Goal: Use online tool/utility

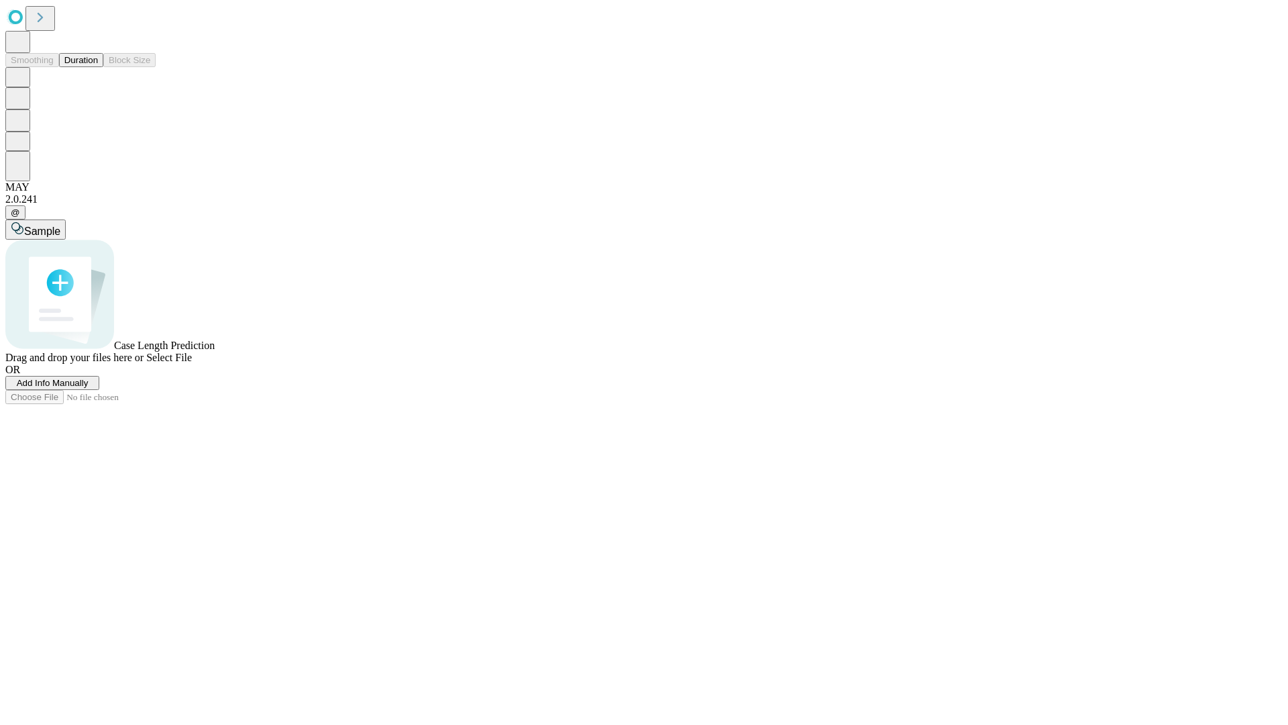
click at [98, 67] on button "Duration" at bounding box center [81, 60] width 44 height 14
click at [60, 225] on span "Sample" at bounding box center [42, 230] width 36 height 11
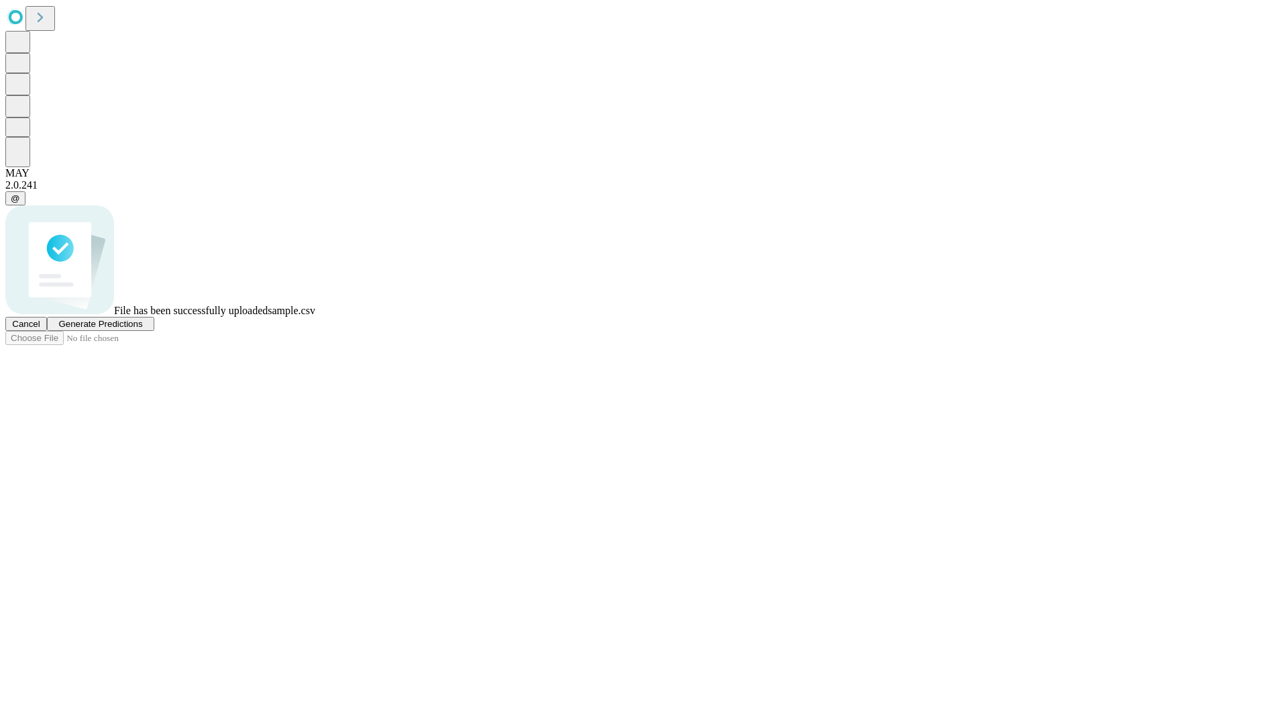
click at [142, 329] on span "Generate Predictions" at bounding box center [100, 324] width 84 height 10
